Goal: Information Seeking & Learning: Learn about a topic

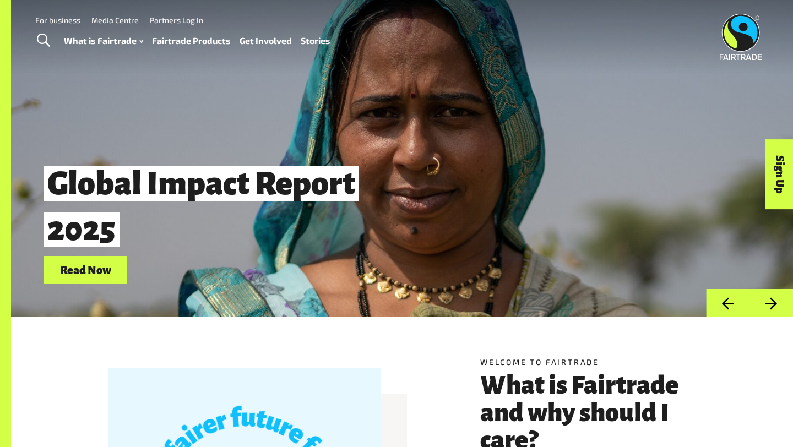
click at [186, 39] on link "Fairtrade Products" at bounding box center [191, 41] width 79 height 16
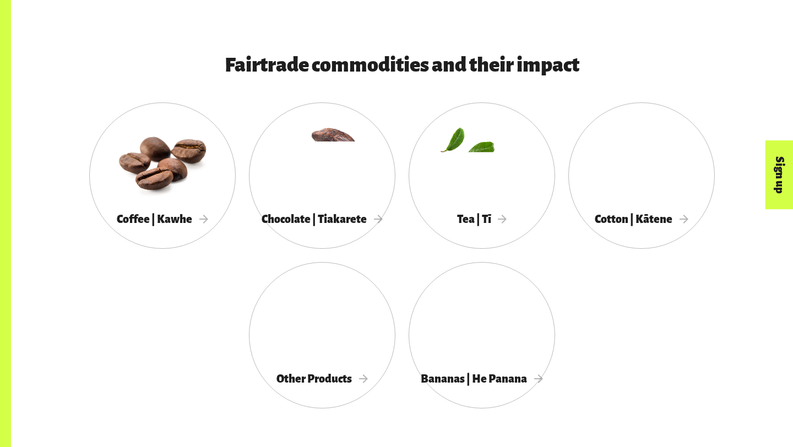
scroll to position [559, 0]
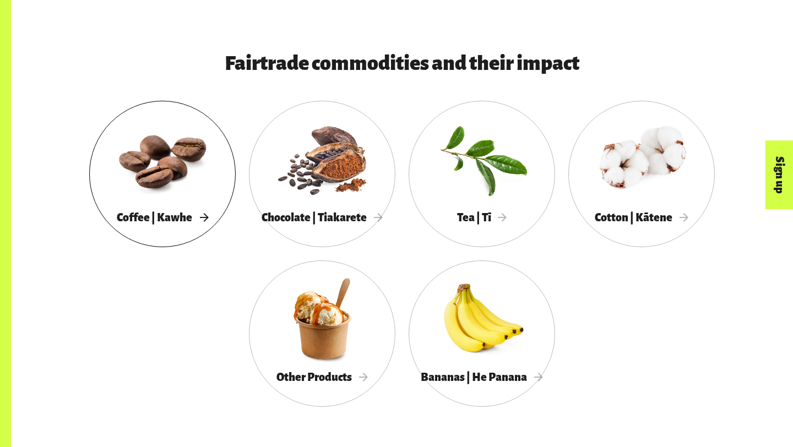
click at [132, 167] on div at bounding box center [162, 158] width 146 height 95
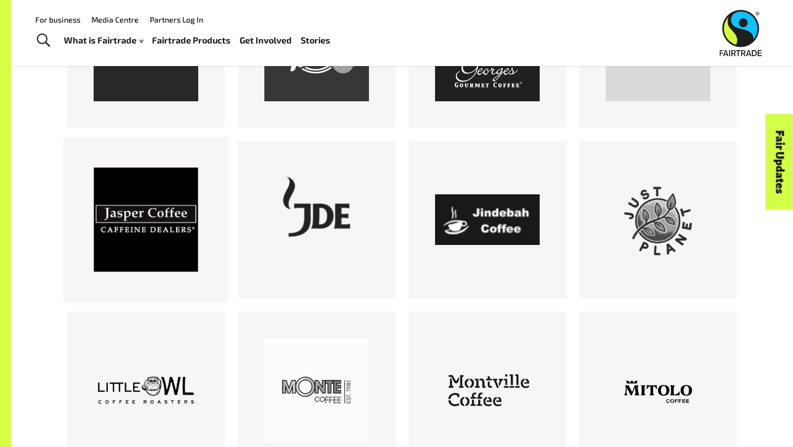
scroll to position [1204, 0]
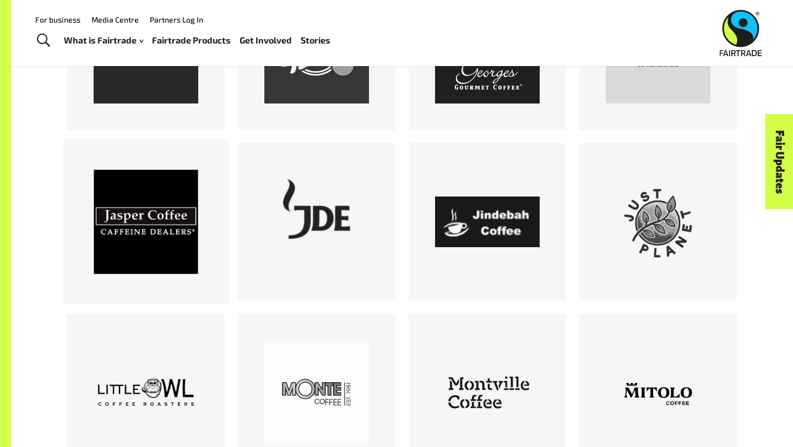
click at [125, 230] on div at bounding box center [146, 222] width 105 height 105
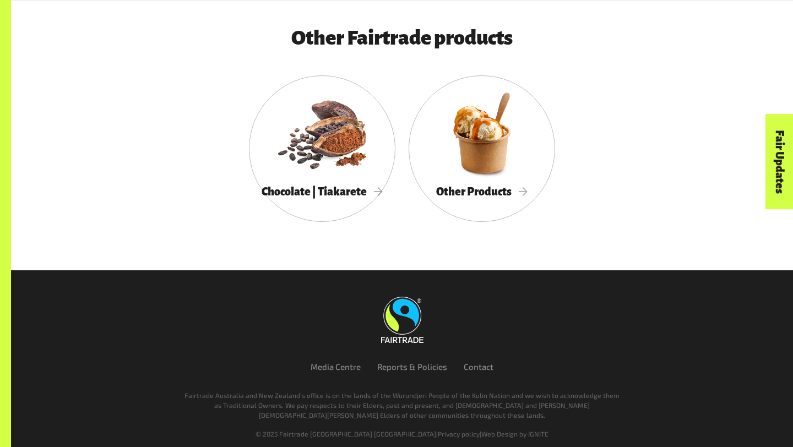
scroll to position [4196, 0]
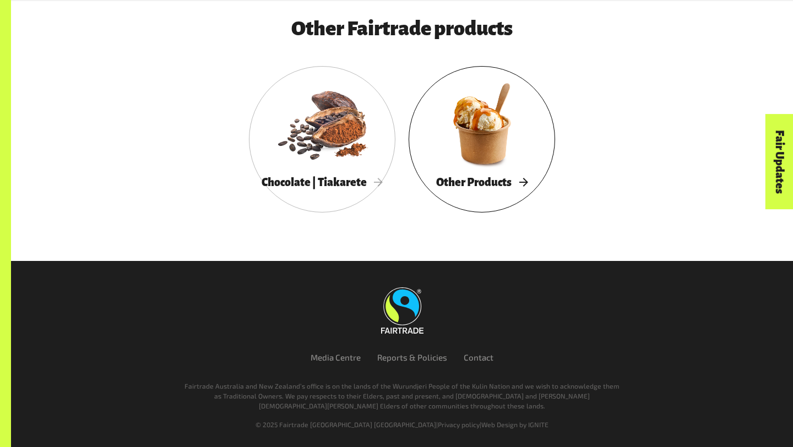
click at [451, 162] on div at bounding box center [481, 123] width 146 height 95
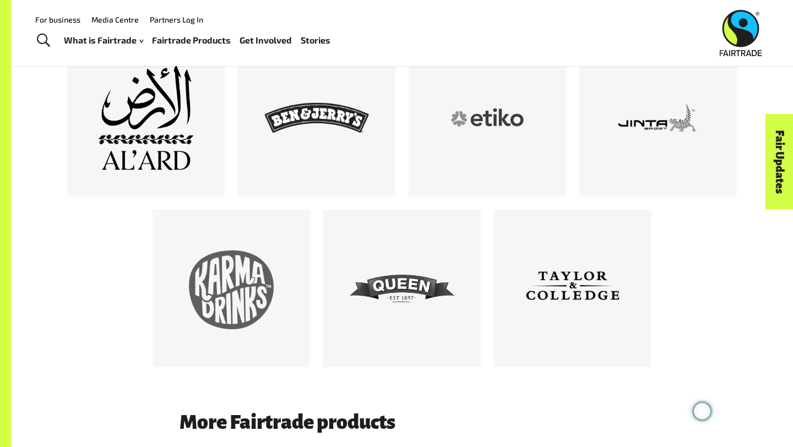
scroll to position [651, 0]
